Goal: Check status

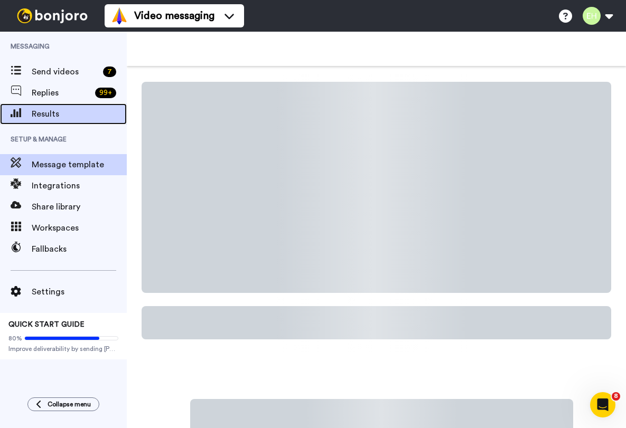
click at [62, 115] on span "Results" at bounding box center [79, 114] width 95 height 13
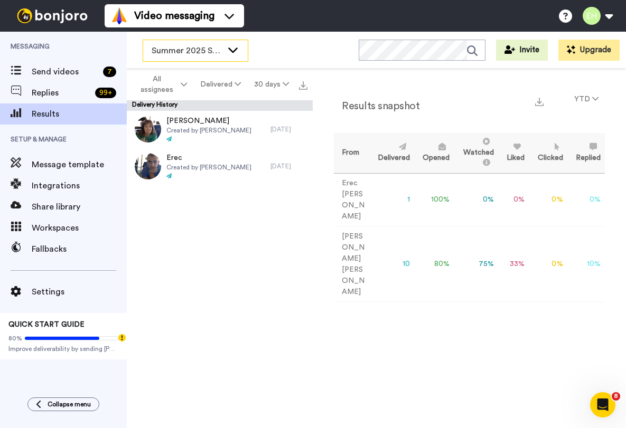
click at [232, 52] on icon at bounding box center [233, 50] width 10 height 5
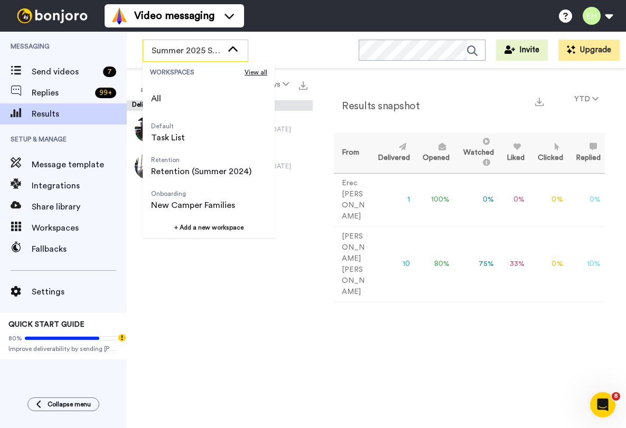
click at [293, 53] on div "Summer 2025 Surveys WORKSPACES View all All Default Task List Retention Retenti…" at bounding box center [376, 50] width 499 height 37
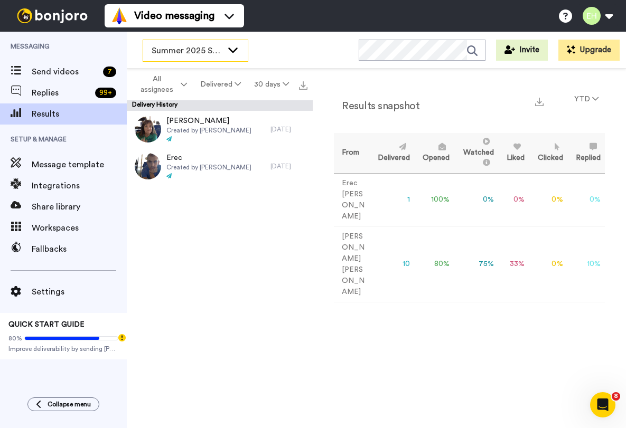
click at [234, 46] on icon at bounding box center [232, 49] width 13 height 11
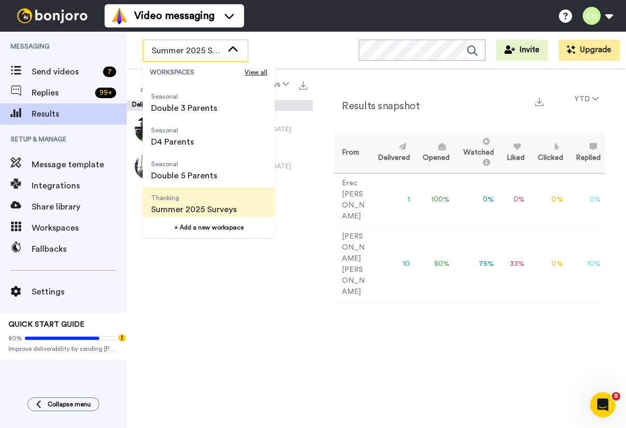
scroll to position [372, 0]
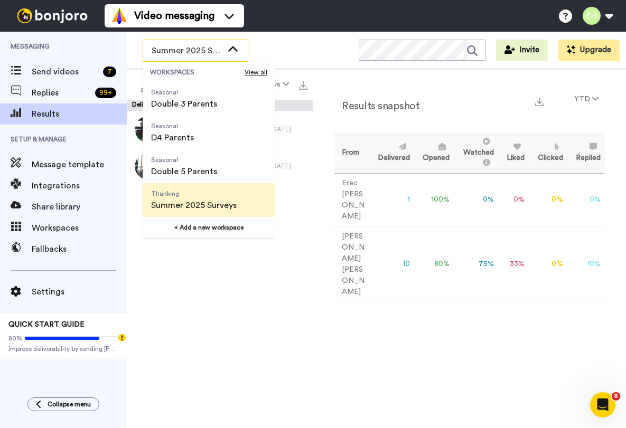
click at [195, 208] on span "Summer 2025 Surveys" at bounding box center [194, 205] width 86 height 13
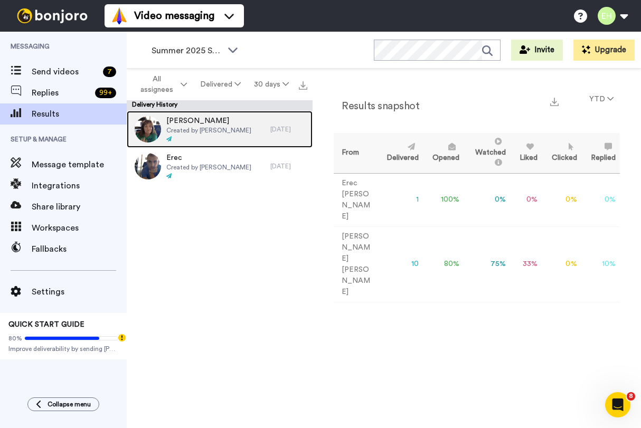
click at [208, 129] on span "Created by Phyllis Campbell" at bounding box center [208, 130] width 85 height 8
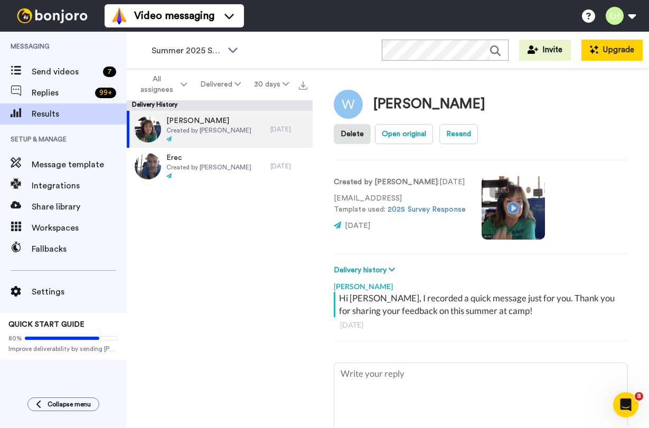
type textarea "x"
